Goal: Task Accomplishment & Management: Manage account settings

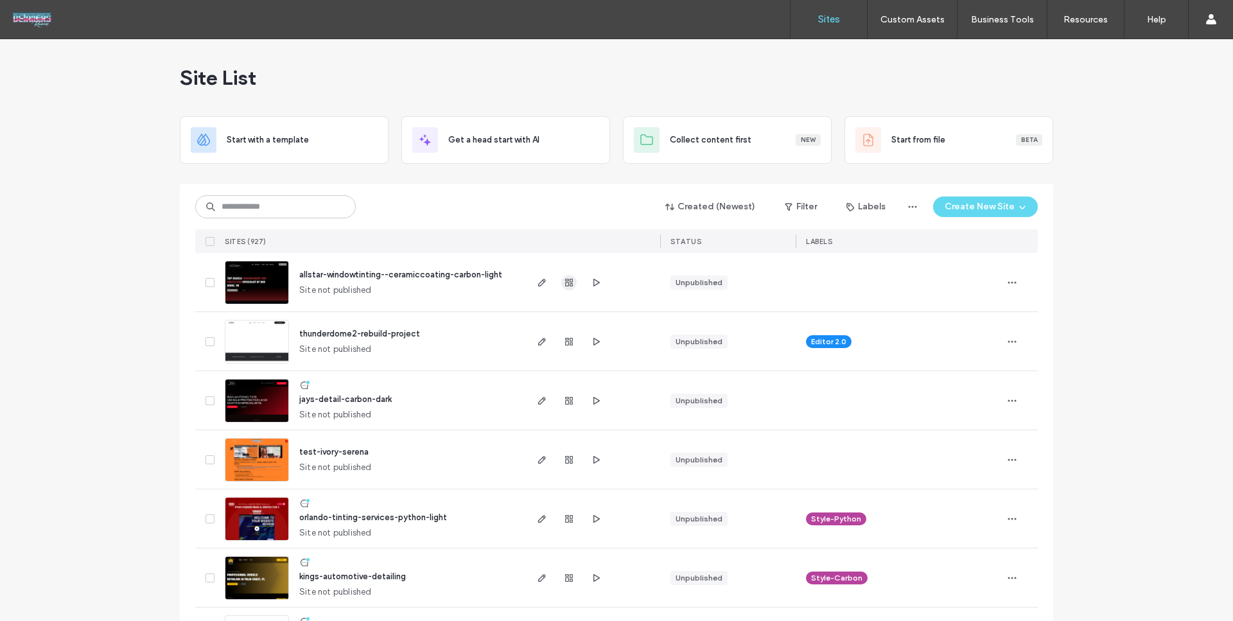
click at [569, 284] on icon "button" at bounding box center [569, 282] width 10 height 10
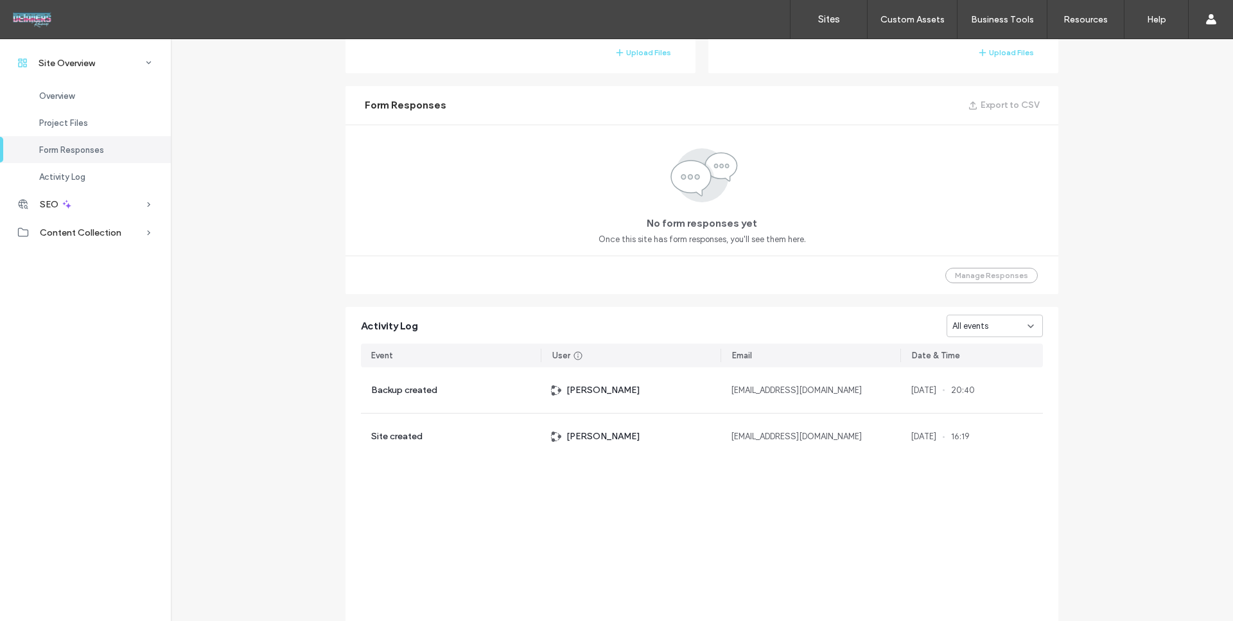
scroll to position [415, 0]
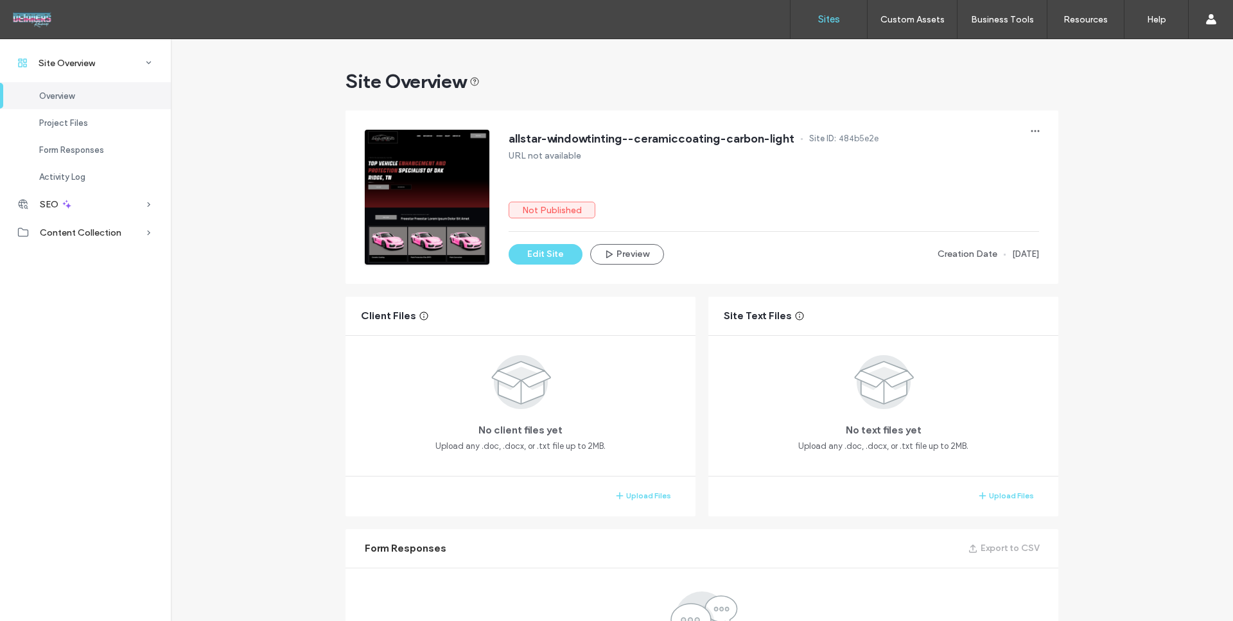
drag, startPoint x: 830, startPoint y: 24, endPoint x: 856, endPoint y: 6, distance: 31.5
click at [830, 24] on label "Sites" at bounding box center [829, 19] width 22 height 12
